Goal: Transaction & Acquisition: Purchase product/service

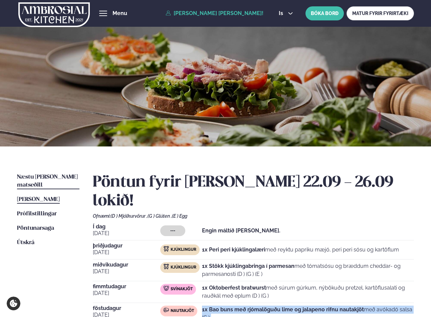
click at [69, 175] on span "Næstu [PERSON_NAME] matseðill" at bounding box center [47, 181] width 61 height 14
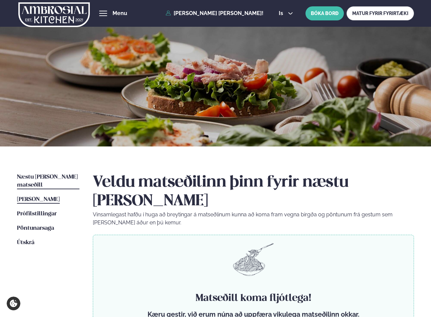
click at [57, 196] on span "[PERSON_NAME]" at bounding box center [38, 199] width 43 height 6
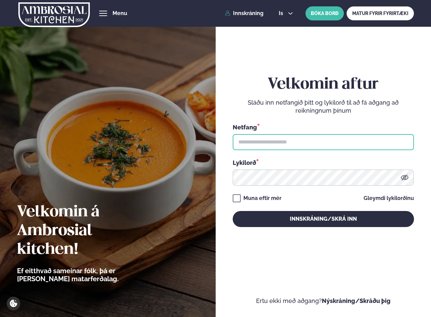
click at [264, 144] on input "text" at bounding box center [323, 142] width 181 height 16
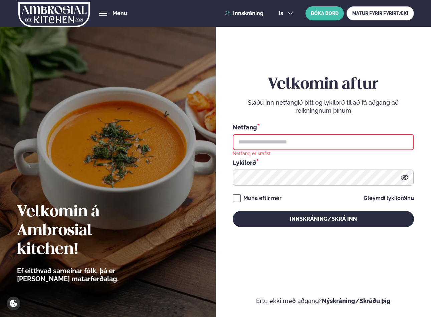
type input "**********"
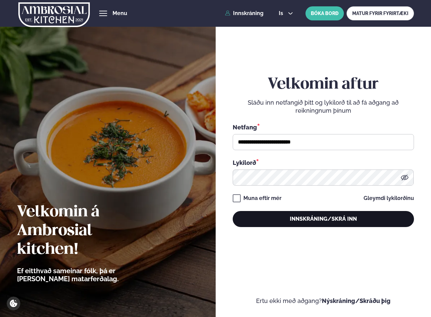
click at [301, 218] on button "Innskráning/Skrá inn" at bounding box center [323, 219] width 181 height 16
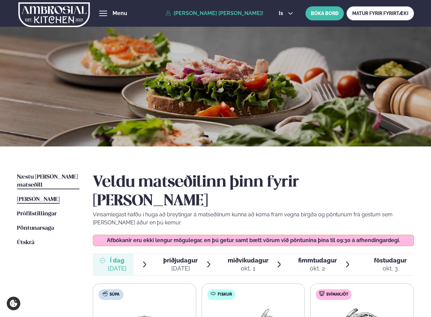
click at [68, 178] on span "Næstu [PERSON_NAME] matseðill" at bounding box center [47, 181] width 61 height 14
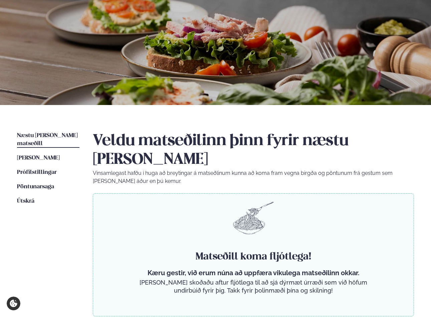
scroll to position [39, 0]
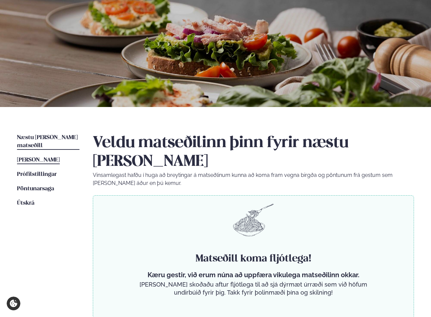
click at [60, 157] on span "[PERSON_NAME]" at bounding box center [38, 160] width 43 height 6
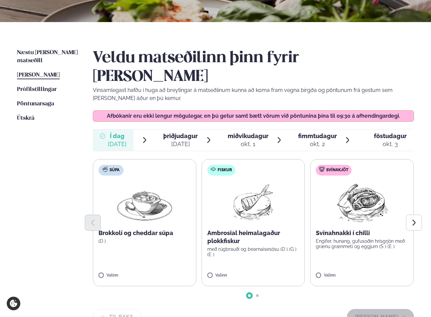
scroll to position [126, 0]
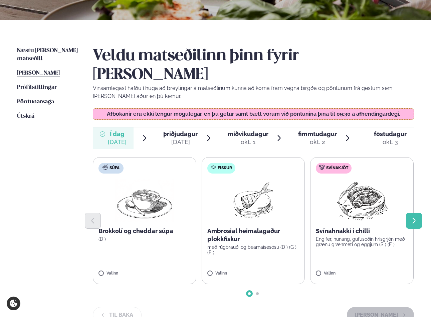
click at [412, 217] on icon "Next slide" at bounding box center [414, 220] width 7 height 7
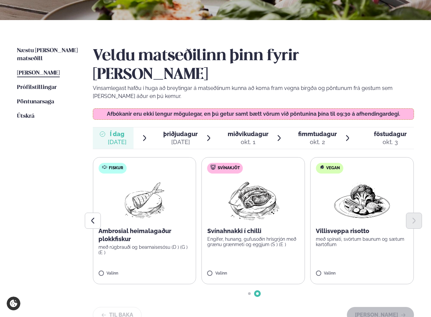
click at [334, 213] on div at bounding box center [253, 221] width 321 height 16
click at [322, 213] on div at bounding box center [253, 221] width 321 height 16
click at [316, 171] on label "Vegan Villisveppa risotto með spínati, svörtum baunum og sætum kartöflum Valinn" at bounding box center [362, 220] width 104 height 127
click at [367, 307] on button "[PERSON_NAME]" at bounding box center [380, 315] width 67 height 16
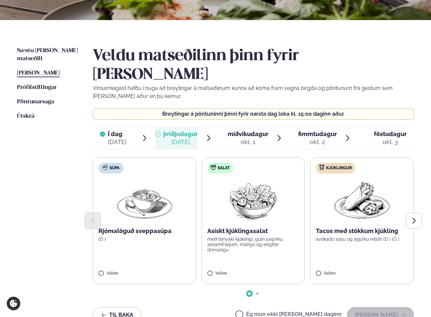
click at [384, 227] on p "Tacos með stökkum kjúkling" at bounding box center [362, 231] width 92 height 8
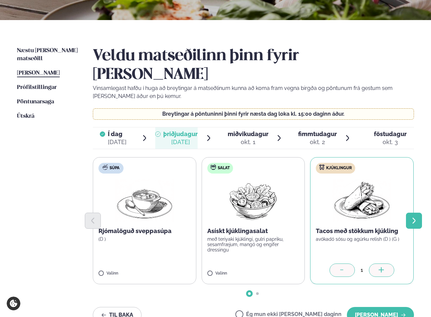
click at [411, 217] on icon "Next slide" at bounding box center [414, 220] width 7 height 7
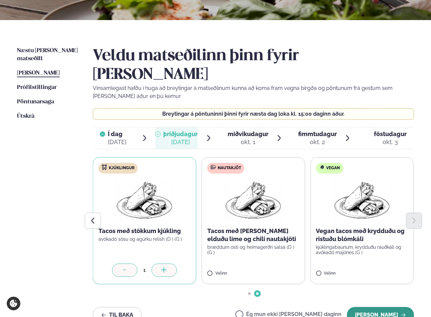
click at [376, 307] on button "[PERSON_NAME]" at bounding box center [380, 315] width 67 height 16
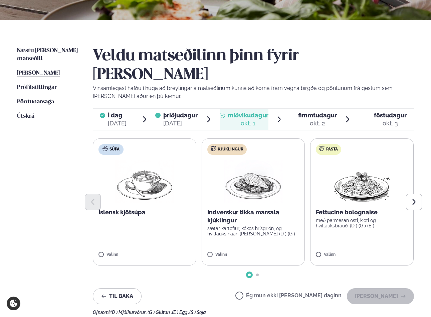
click at [363, 218] on p "með parmesan osti, kjöti og hvítlauksbrauði (D ) (G ) (E )" at bounding box center [362, 223] width 92 height 11
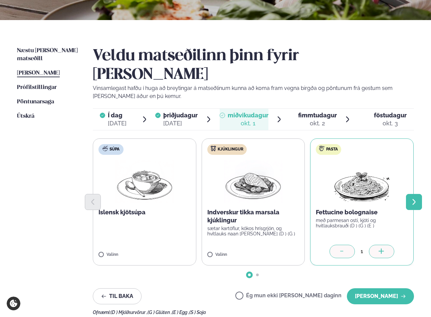
click at [410, 194] on button "Next slide" at bounding box center [414, 202] width 16 height 16
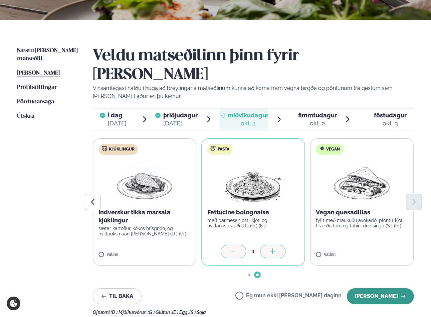
click at [384, 288] on button "[PERSON_NAME]" at bounding box center [380, 296] width 67 height 16
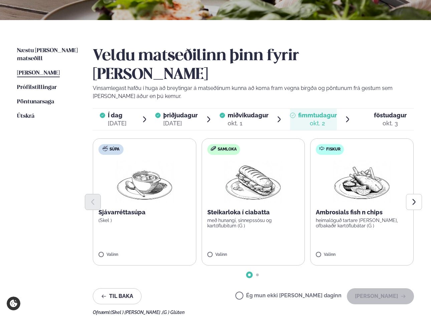
click at [369, 208] on div "Ambrosials fish n chips heimalöguð tartare [PERSON_NAME], ofbakaðir kartöflubát…" at bounding box center [362, 218] width 92 height 20
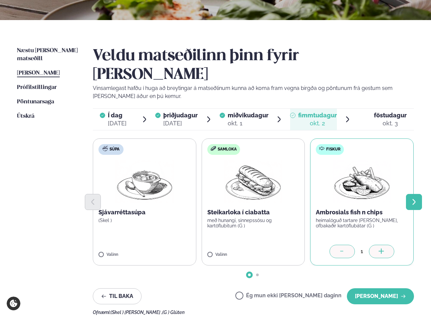
click at [411, 198] on icon "Next slide" at bounding box center [414, 201] width 7 height 7
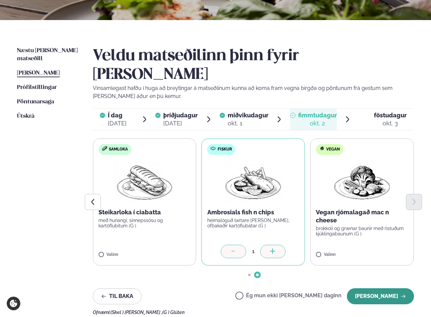
click at [382, 288] on button "[PERSON_NAME]" at bounding box center [380, 296] width 67 height 16
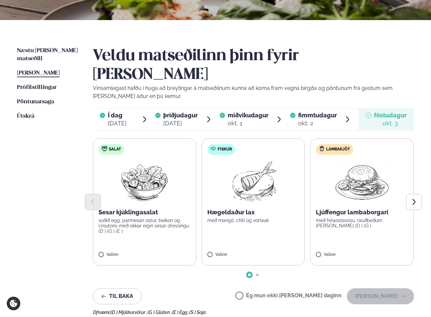
click at [181, 218] on p "soðið egg, parmesan ostur, beikon og croutons með okkar eigin sesar dressingu (…" at bounding box center [145, 226] width 92 height 16
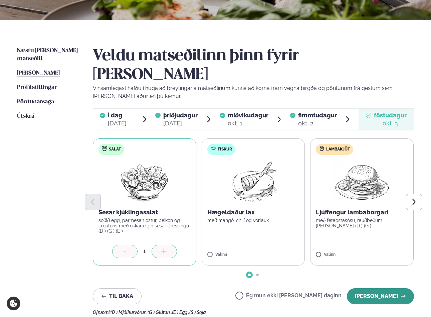
click at [382, 288] on button "[PERSON_NAME]" at bounding box center [380, 296] width 67 height 16
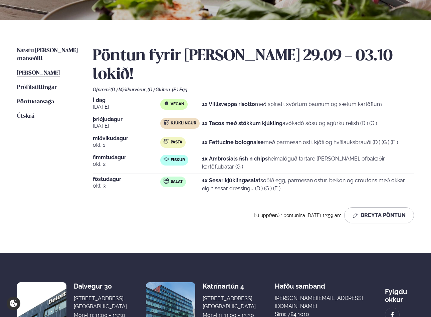
click at [51, 70] on span "[PERSON_NAME]" at bounding box center [38, 73] width 43 height 6
